Goal: Use online tool/utility: Utilize a website feature to perform a specific function

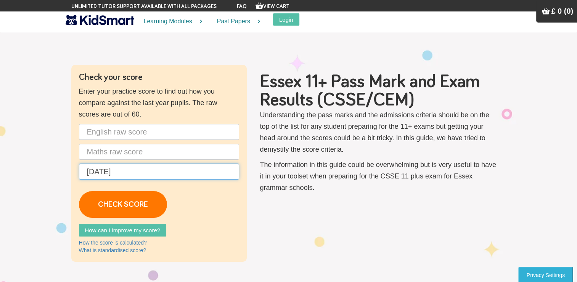
click at [129, 173] on input "[DATE]" at bounding box center [159, 171] width 160 height 16
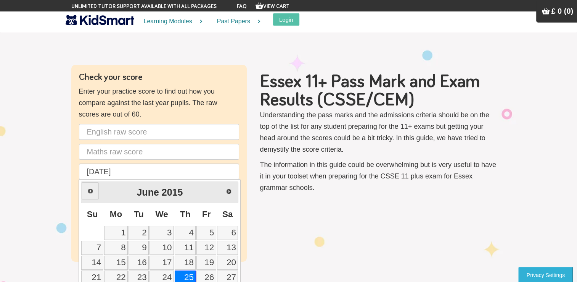
click at [85, 190] on link "Prev" at bounding box center [90, 190] width 17 height 17
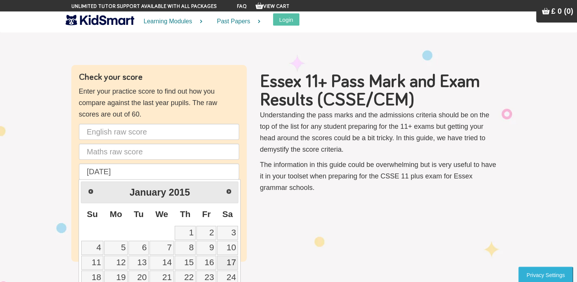
click at [236, 263] on link "17" at bounding box center [227, 262] width 21 height 14
type input "[DATE]"
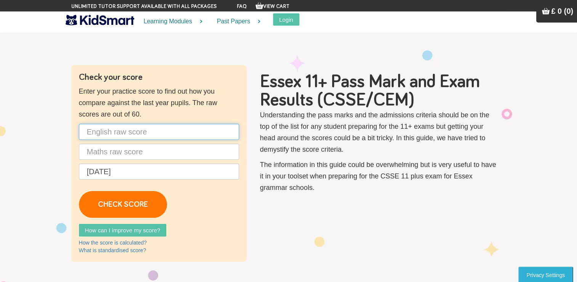
click at [124, 131] on input "text" at bounding box center [159, 132] width 160 height 16
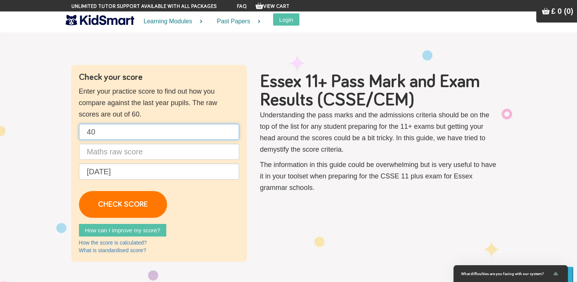
type input "40"
click at [114, 150] on input "text" at bounding box center [159, 151] width 160 height 16
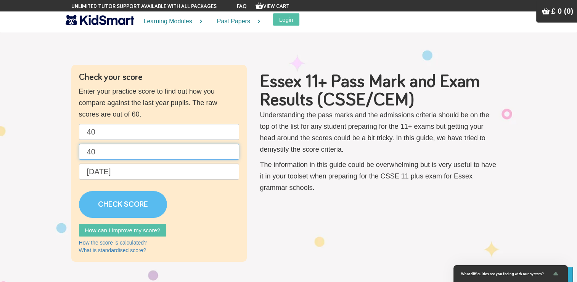
type input "40"
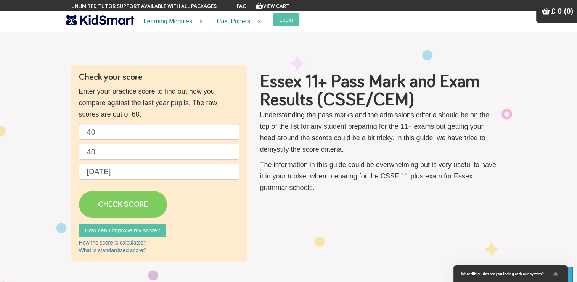
click at [101, 203] on link "CHECK SCORE" at bounding box center [123, 204] width 88 height 27
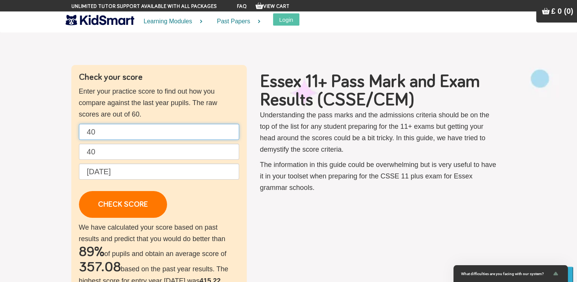
click at [104, 132] on input "40" at bounding box center [159, 132] width 160 height 16
type input "45"
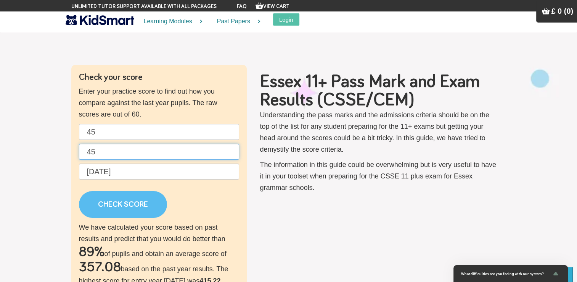
type input "45"
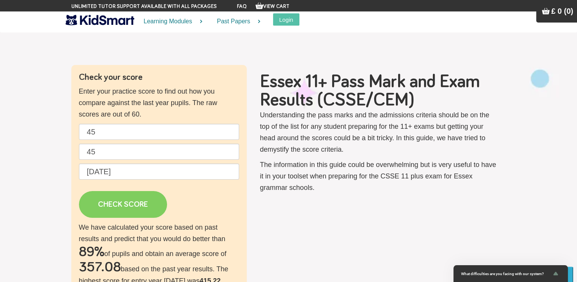
click at [115, 209] on link "CHECK SCORE" at bounding box center [123, 204] width 88 height 27
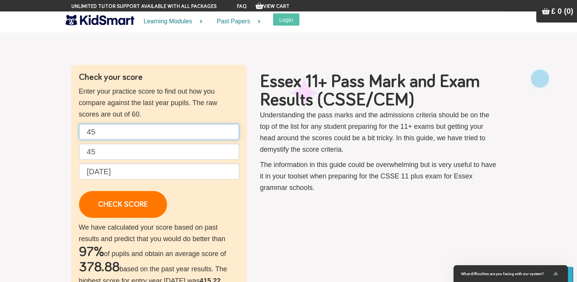
click at [103, 132] on input "45" at bounding box center [159, 132] width 160 height 16
type input "4"
type input "48"
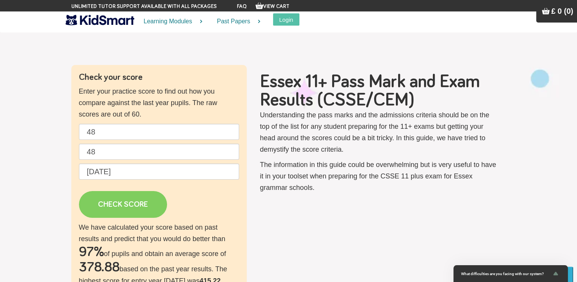
click at [99, 203] on link "CHECK SCORE" at bounding box center [123, 204] width 88 height 27
